Goal: Check status: Check status

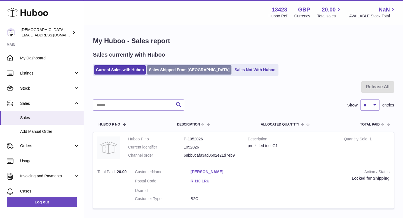
click at [171, 72] on link "Sales Shipped From [GEOGRAPHIC_DATA]" at bounding box center [189, 69] width 84 height 9
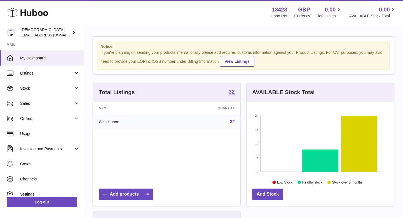
scroll to position [87, 147]
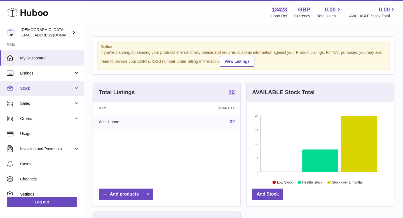
click at [36, 94] on link "Stock" at bounding box center [42, 88] width 84 height 15
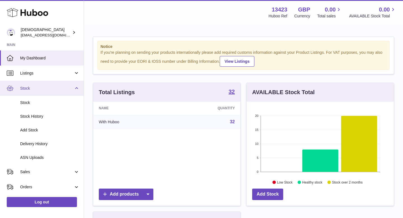
click at [36, 94] on link "Stock" at bounding box center [42, 88] width 84 height 15
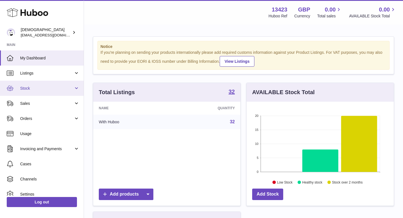
click at [36, 93] on link "Stock" at bounding box center [42, 88] width 84 height 15
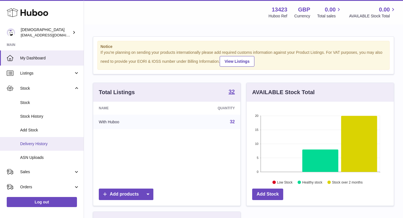
click at [40, 140] on link "Delivery History" at bounding box center [42, 144] width 84 height 14
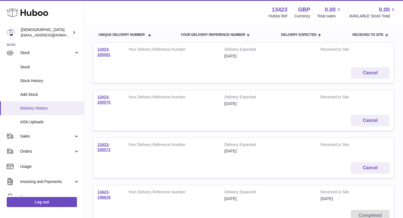
scroll to position [50, 0]
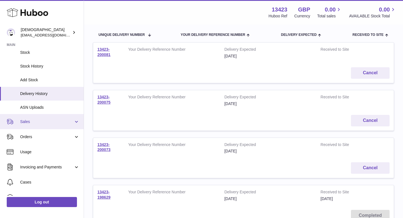
click at [52, 118] on link "Sales" at bounding box center [42, 121] width 84 height 15
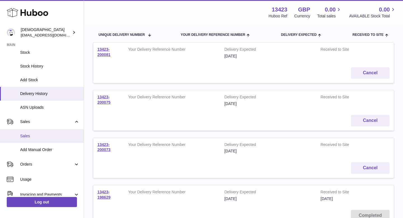
click at [46, 136] on span "Sales" at bounding box center [49, 135] width 59 height 5
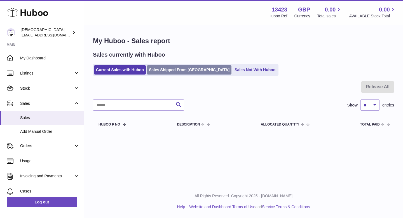
click at [165, 68] on link "Sales Shipped From [GEOGRAPHIC_DATA]" at bounding box center [189, 69] width 84 height 9
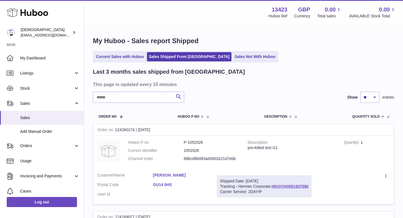
click at [181, 173] on link "[PERSON_NAME]" at bounding box center [181, 174] width 56 height 5
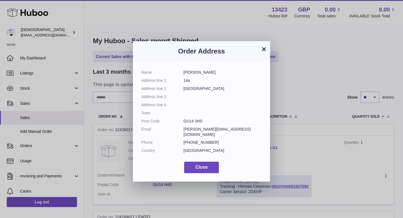
click at [262, 46] on button "×" at bounding box center [263, 49] width 7 height 7
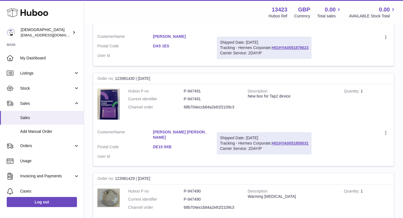
scroll to position [400, 0]
